Goal: Check status: Check status

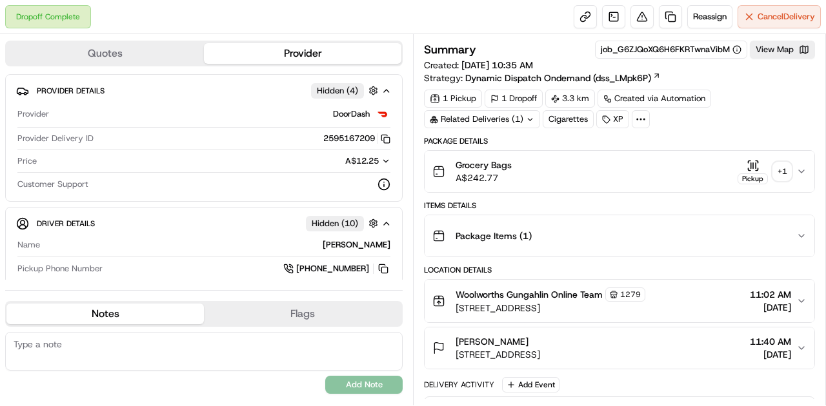
click at [748, 161] on icon "button" at bounding box center [749, 162] width 2 height 2
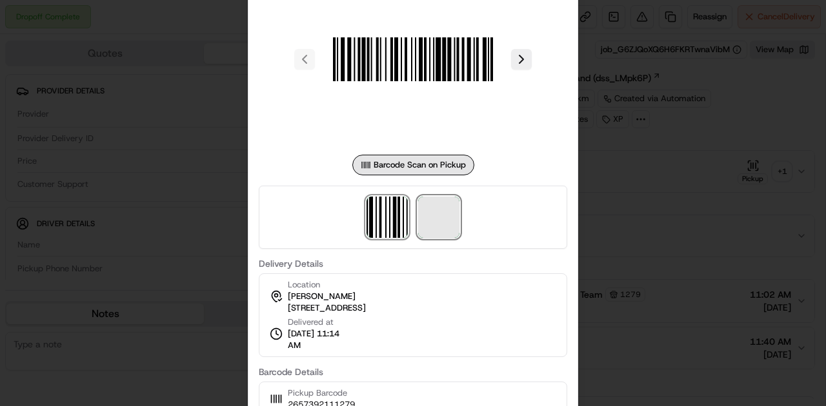
click at [431, 226] on span at bounding box center [438, 217] width 41 height 41
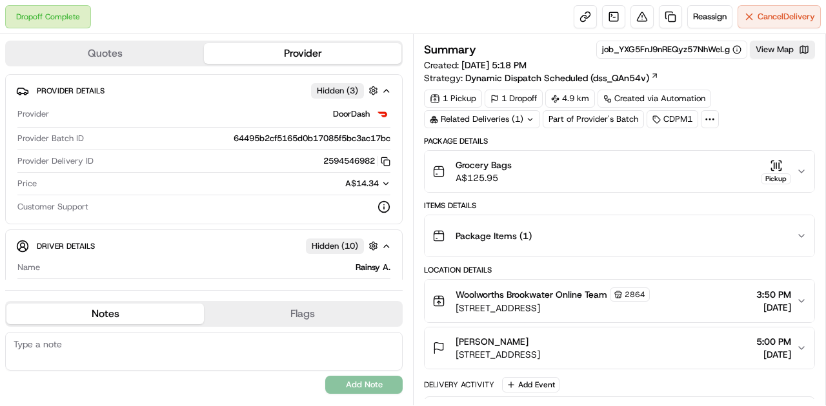
click at [778, 157] on button "Grocery Bags A$125.95 Pickup" at bounding box center [619, 171] width 390 height 41
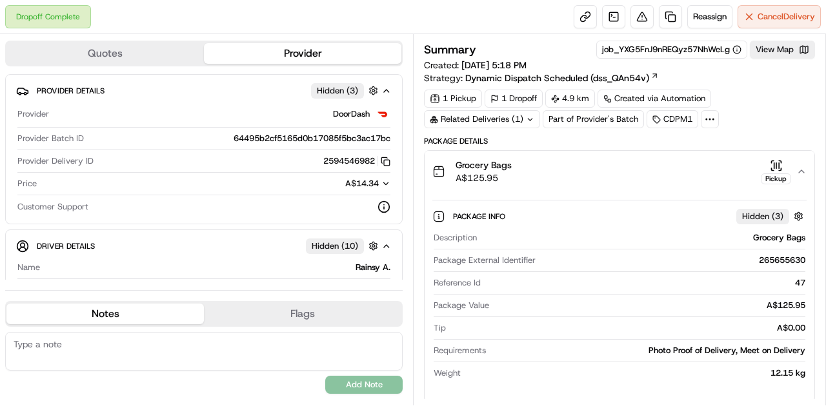
click at [775, 164] on icon "button" at bounding box center [776, 165] width 13 height 13
